Goal: Navigation & Orientation: Find specific page/section

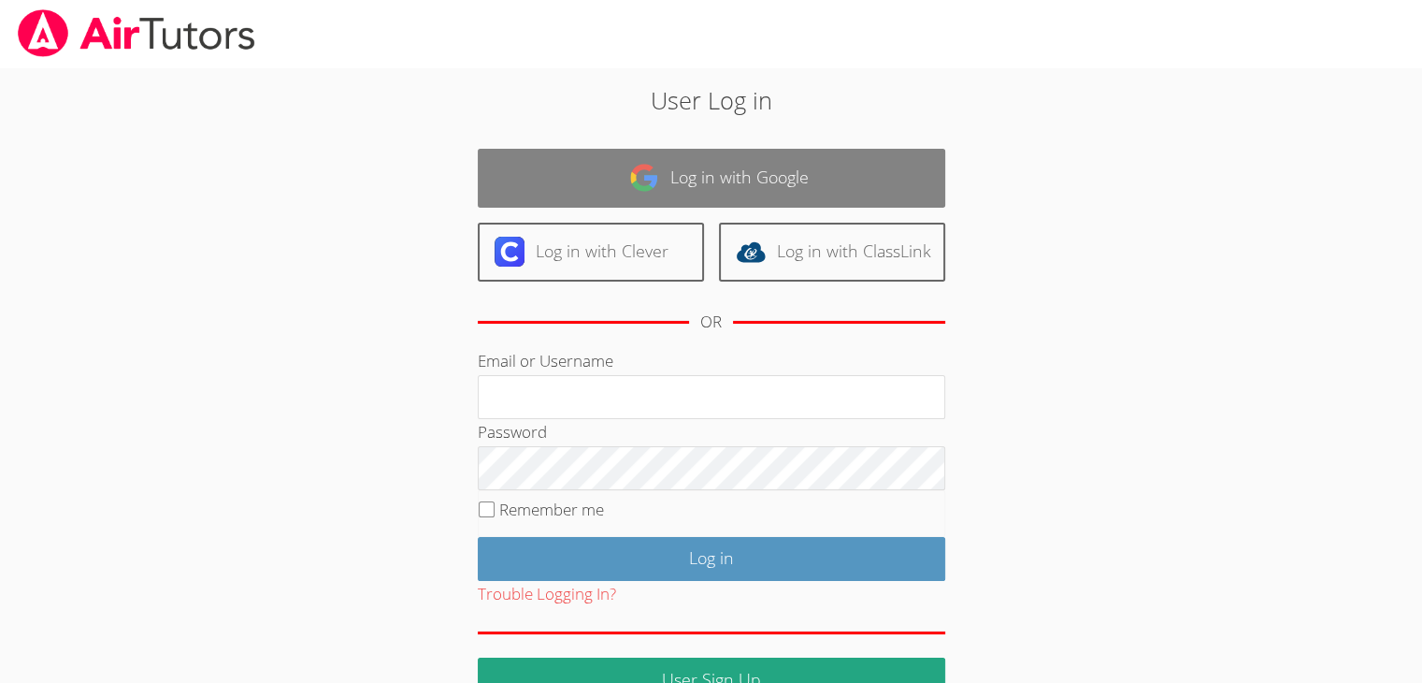
click at [707, 185] on link "Log in with Google" at bounding box center [712, 178] width 468 height 59
